Goal: Information Seeking & Learning: Check status

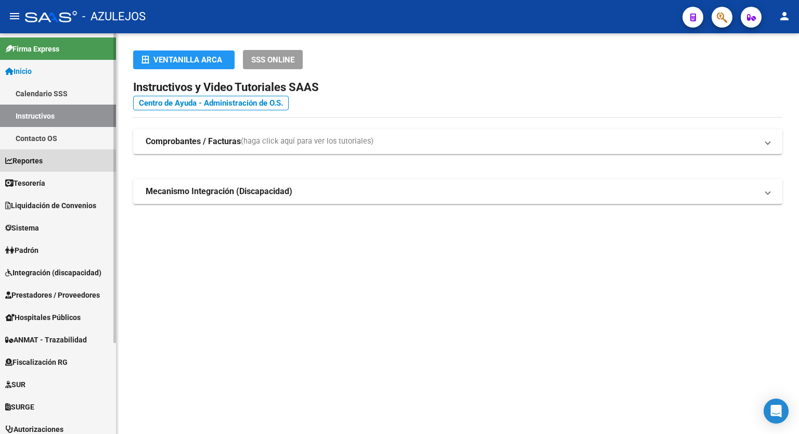
click at [43, 158] on span "Reportes" at bounding box center [23, 160] width 37 height 11
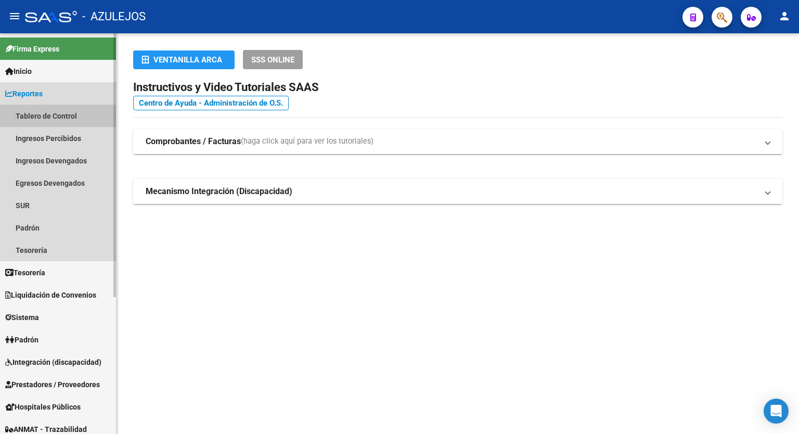
click at [45, 116] on link "Tablero de Control" at bounding box center [58, 116] width 116 height 22
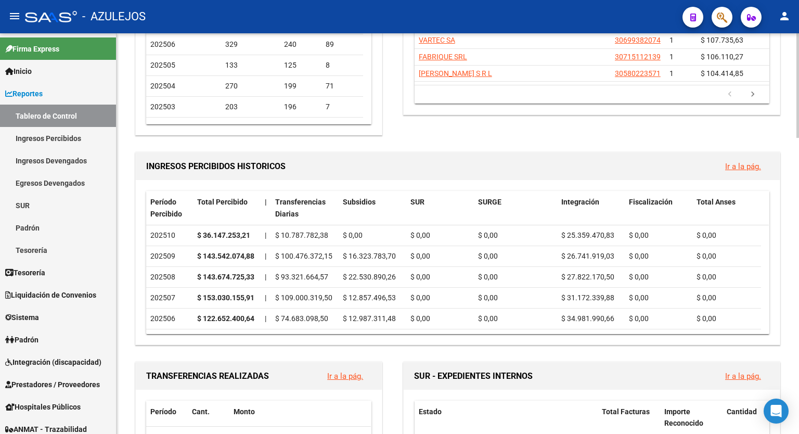
scroll to position [235, 0]
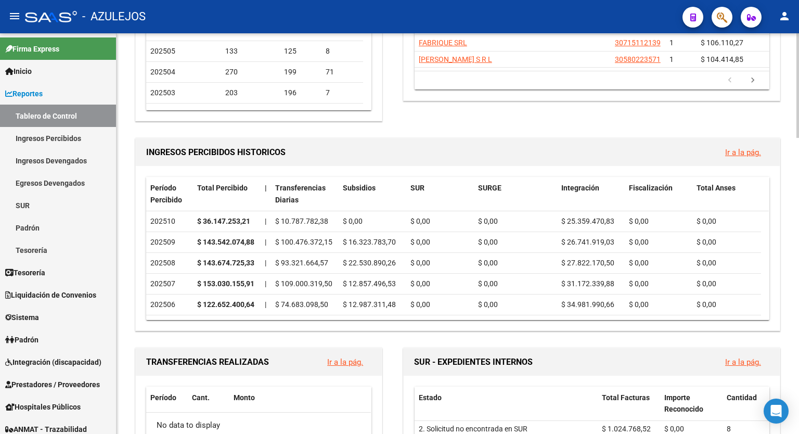
click at [798, 118] on div at bounding box center [797, 146] width 3 height 105
click at [749, 148] on link "Ir a la pág." at bounding box center [743, 152] width 36 height 9
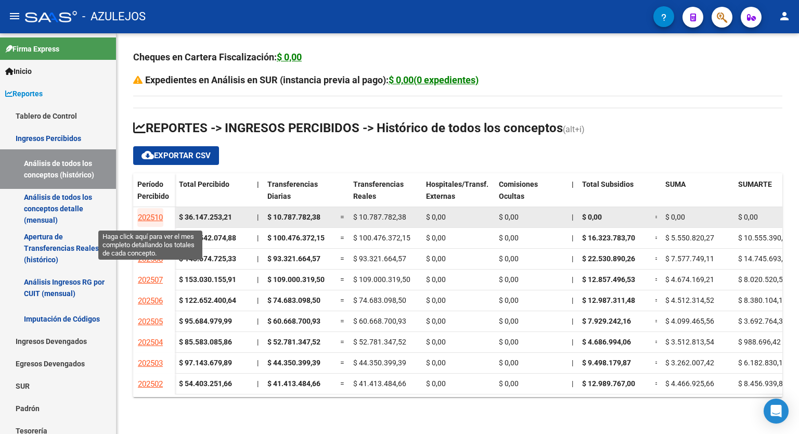
click at [152, 222] on link "202510" at bounding box center [150, 217] width 26 height 19
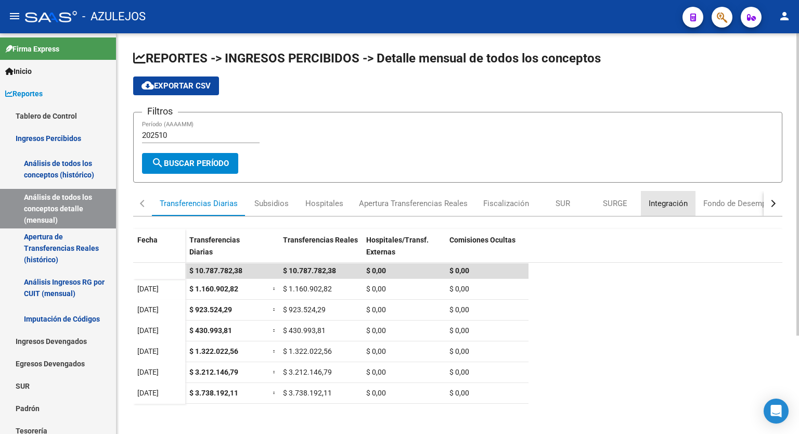
click at [669, 205] on div "Integración" at bounding box center [668, 203] width 39 height 11
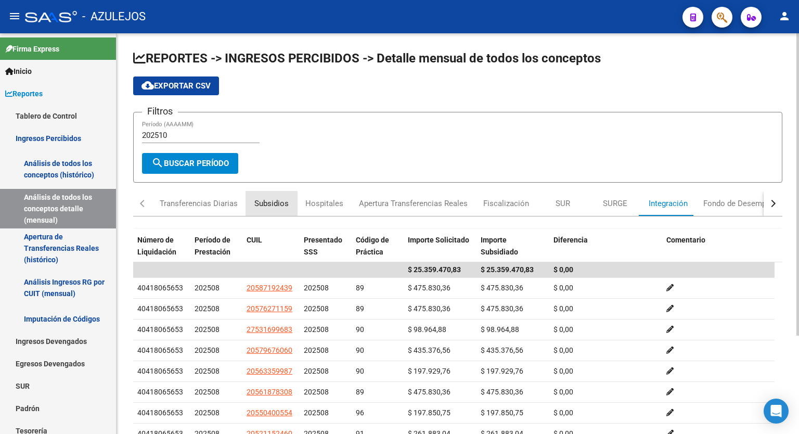
click at [276, 200] on div "Subsidios" at bounding box center [271, 203] width 34 height 11
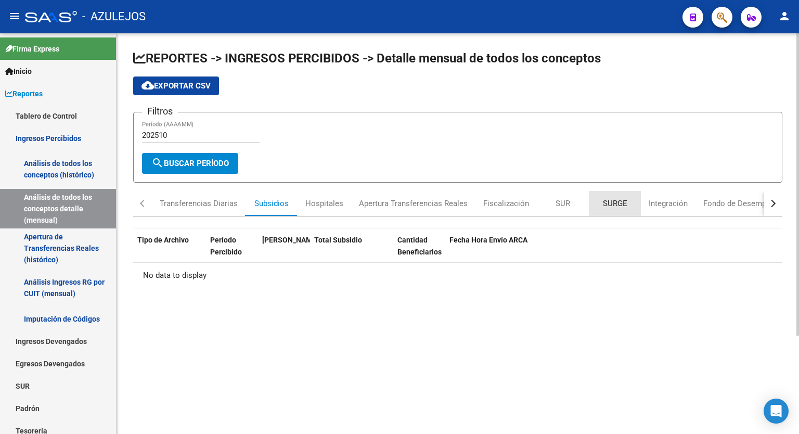
click at [606, 206] on div "SURGE" at bounding box center [615, 203] width 24 height 11
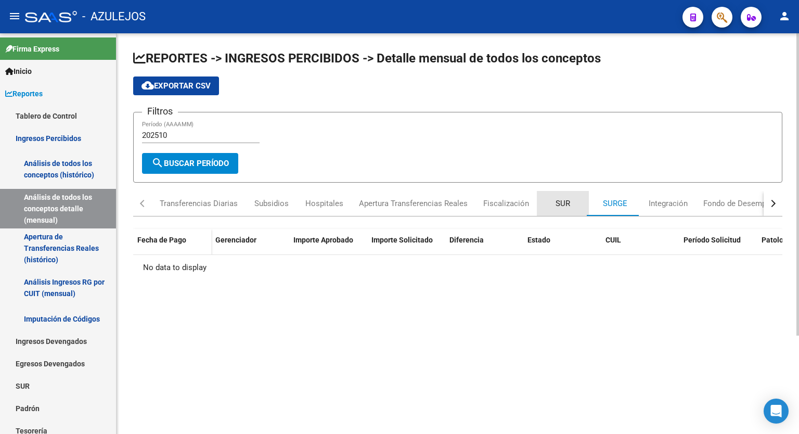
click at [563, 198] on div "SUR" at bounding box center [562, 203] width 15 height 11
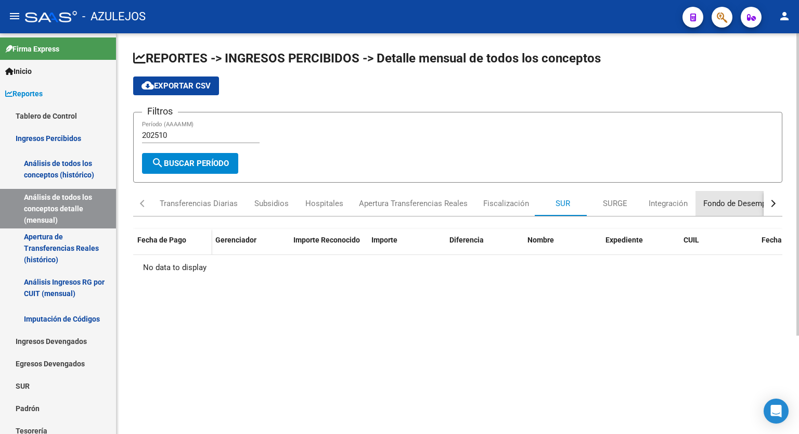
click at [728, 213] on div "Fondo de Desempleo" at bounding box center [739, 203] width 89 height 25
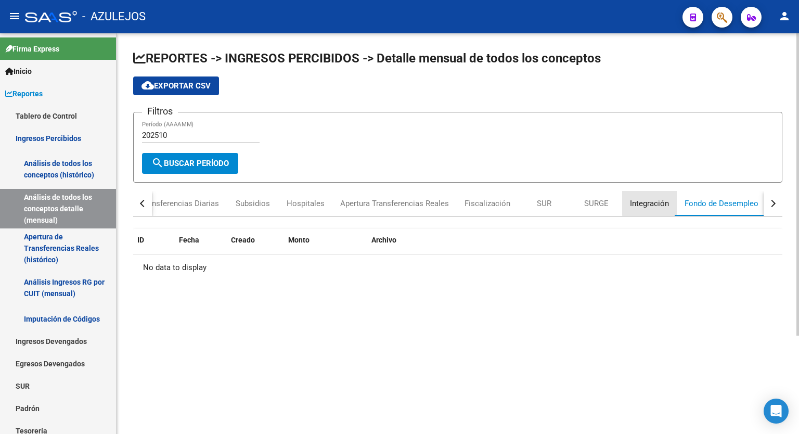
click at [651, 200] on div "Integración" at bounding box center [649, 203] width 39 height 11
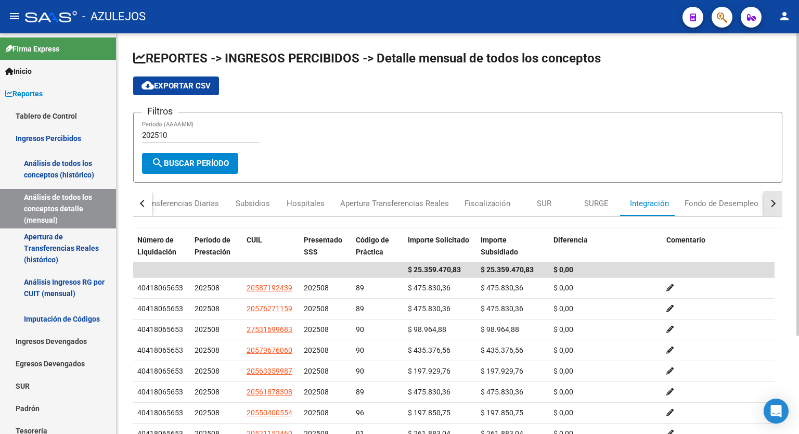
click at [772, 205] on div "button" at bounding box center [771, 203] width 7 height 7
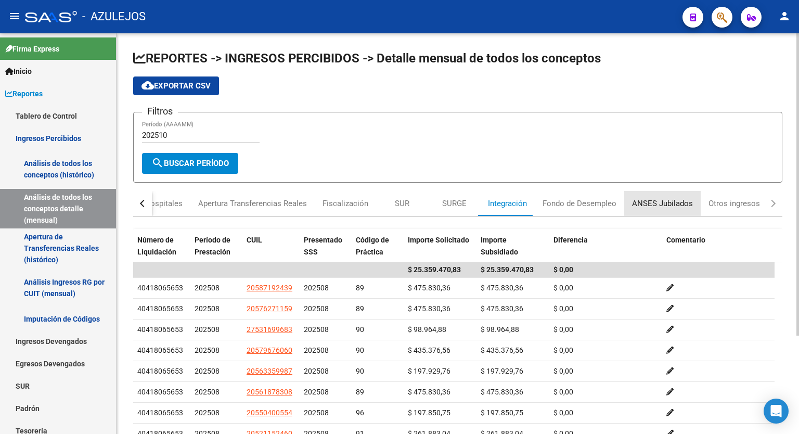
click at [668, 210] on div "ANSES Jubilados" at bounding box center [662, 203] width 76 height 25
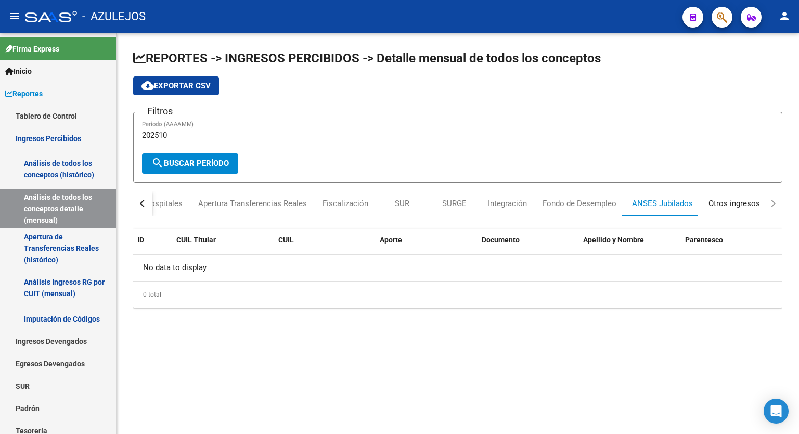
click at [731, 206] on div "Otros ingresos" at bounding box center [733, 203] width 51 height 11
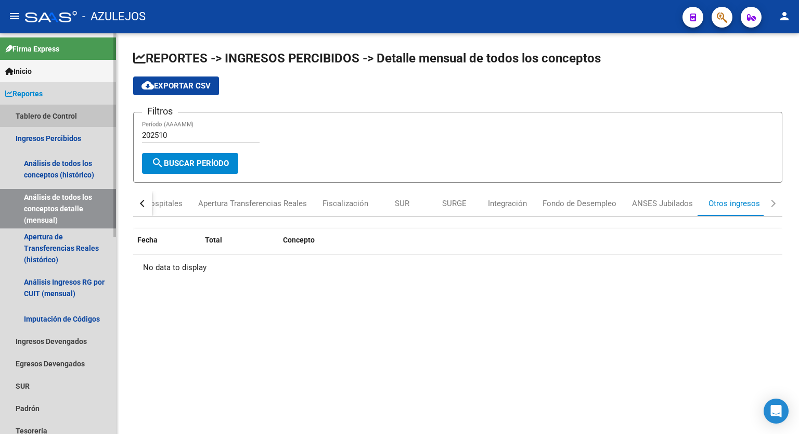
click at [47, 118] on link "Tablero de Control" at bounding box center [58, 116] width 116 height 22
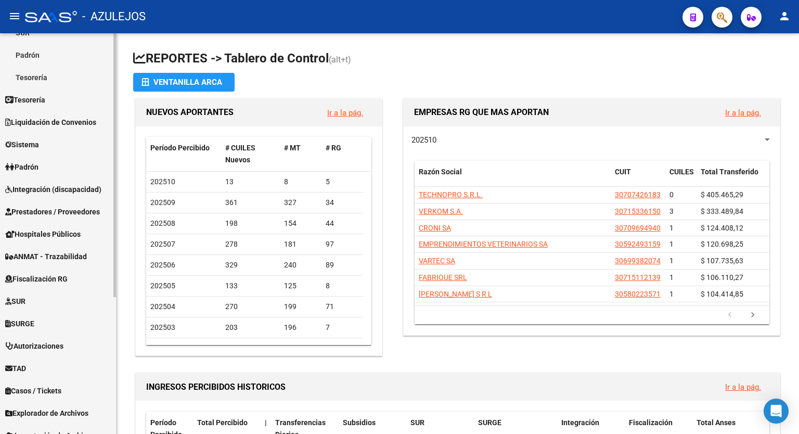
scroll to position [208, 0]
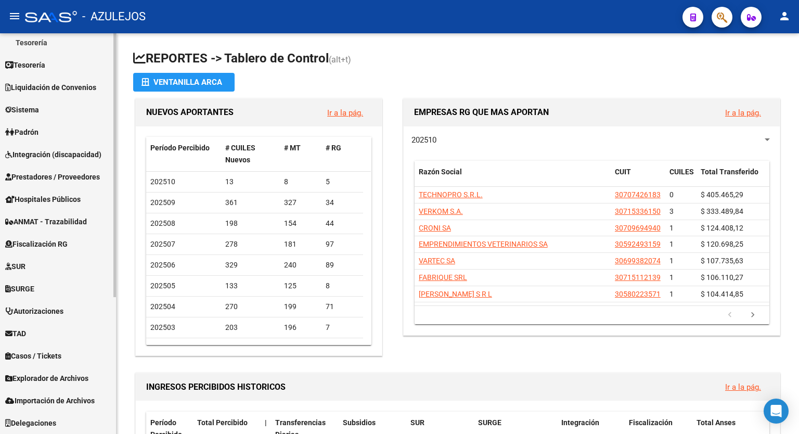
click at [118, 317] on mat-sidenav-container "Firma Express Inicio Calendario SSS Instructivos Contacto OS Reportes Tablero d…" at bounding box center [399, 233] width 799 height 400
click at [26, 336] on span "TAD" at bounding box center [15, 333] width 21 height 11
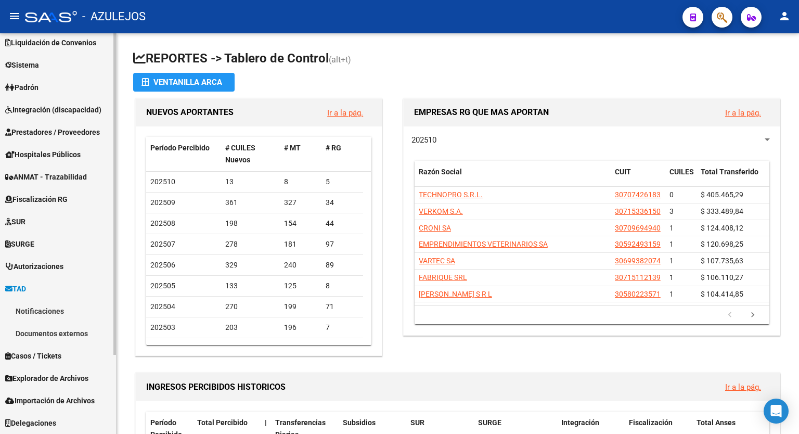
scroll to position [96, 0]
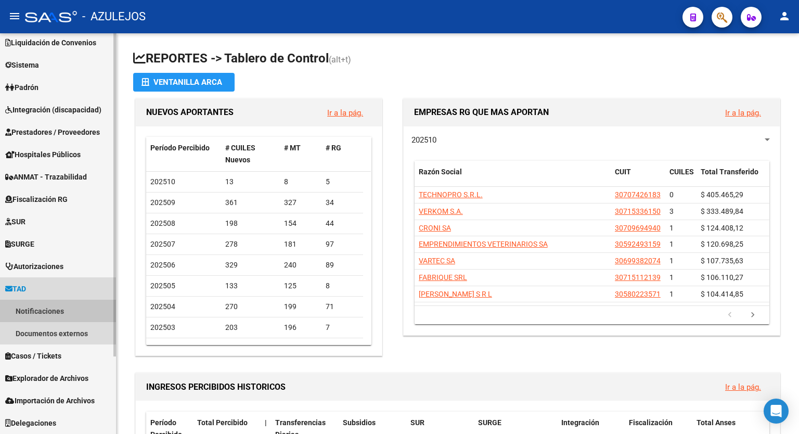
click at [44, 316] on link "Notificaciones" at bounding box center [58, 311] width 116 height 22
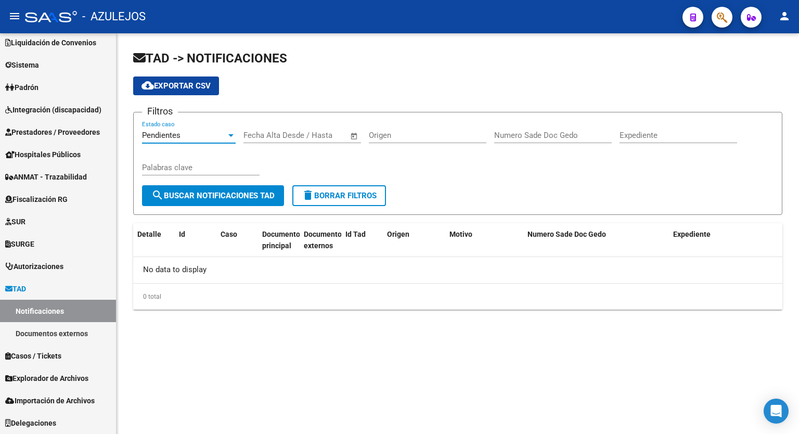
click at [231, 134] on div at bounding box center [230, 135] width 5 height 3
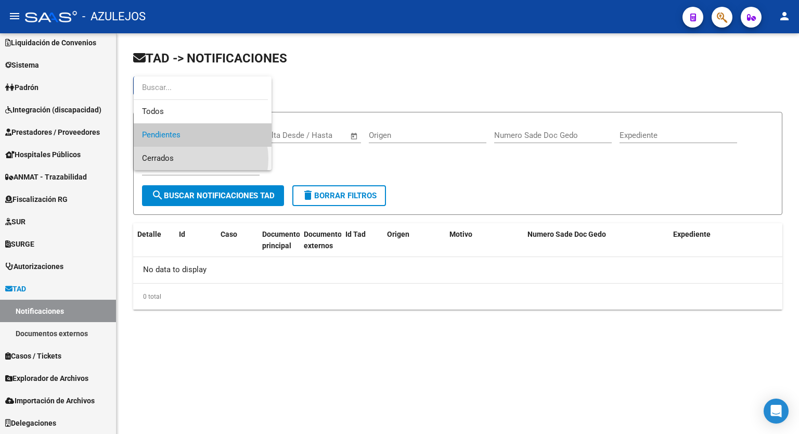
click at [195, 159] on span "Cerrados" at bounding box center [202, 158] width 121 height 23
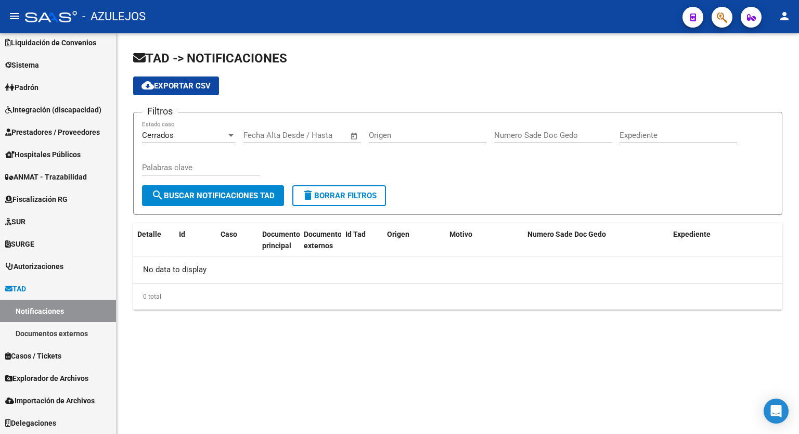
click at [318, 71] on app-list-header "TAD -> NOTIFICACIONES cloud_download Exportar CSV Filtros Cerrados Estado caso …" at bounding box center [457, 132] width 649 height 165
